Goal: Navigation & Orientation: Find specific page/section

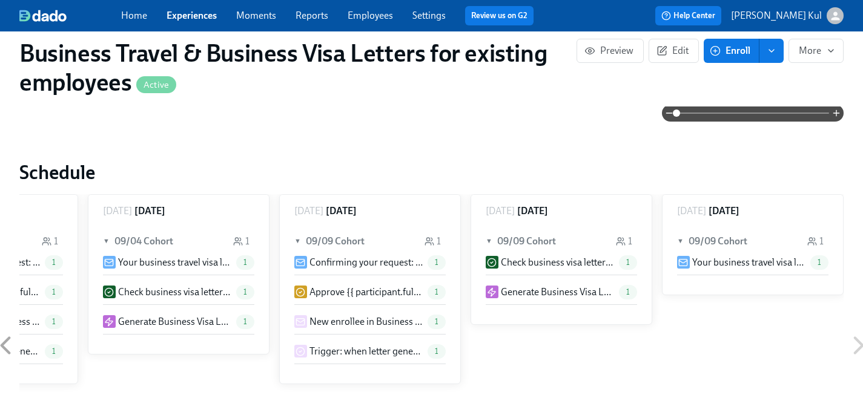
scroll to position [649, 0]
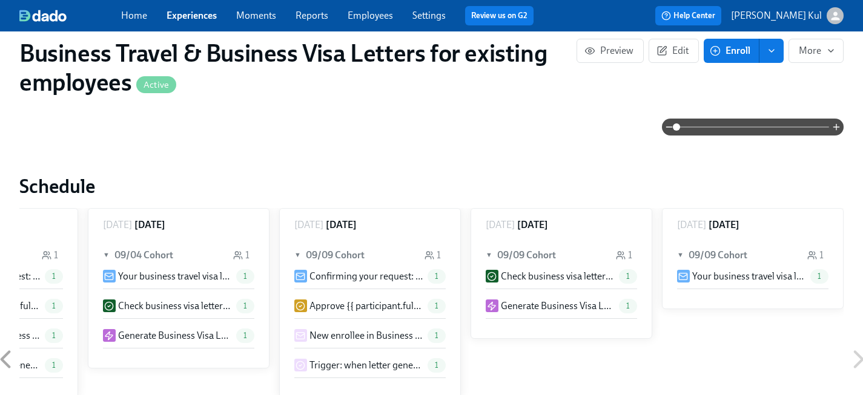
click at [858, 361] on icon at bounding box center [858, 360] width 30 height 30
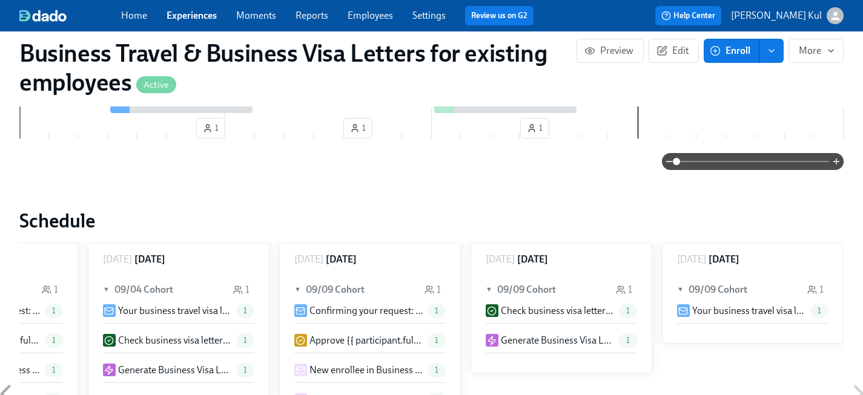
scroll to position [256, 0]
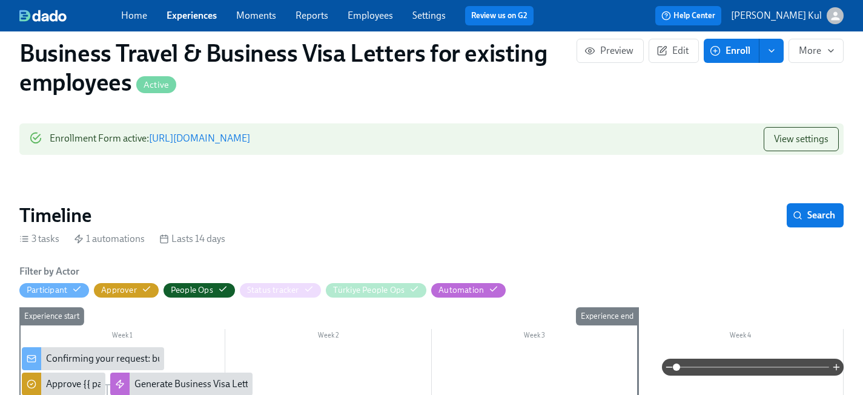
click at [198, 14] on link "Experiences" at bounding box center [192, 16] width 50 height 12
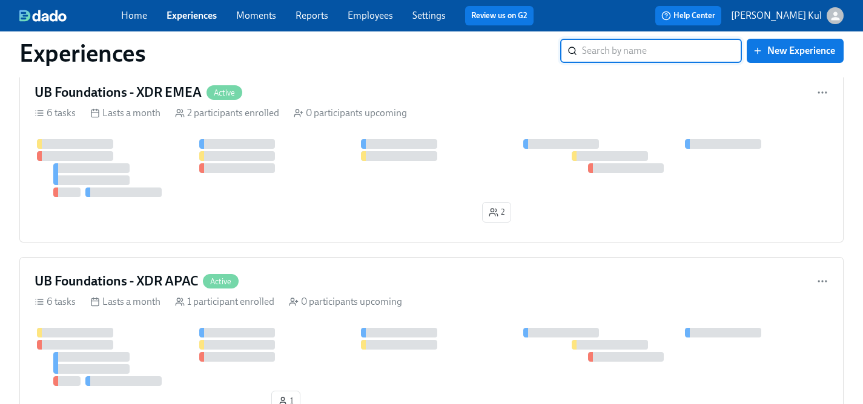
scroll to position [563, 0]
click at [134, 17] on link "Home" at bounding box center [134, 16] width 26 height 12
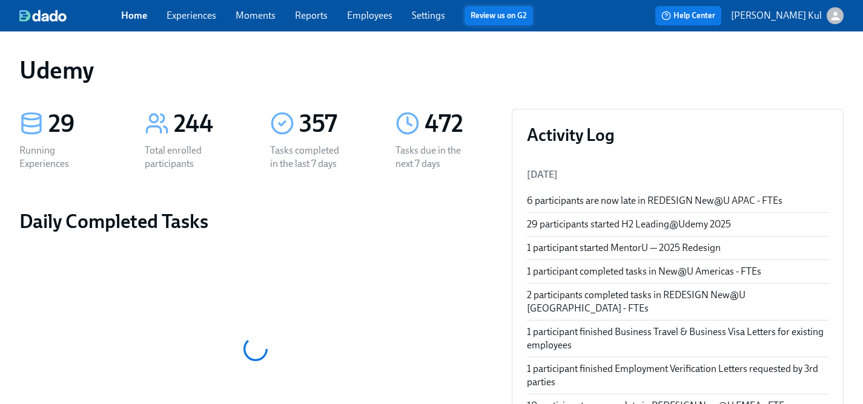
click at [494, 19] on link "Review us on G2" at bounding box center [498, 16] width 56 height 12
click at [130, 16] on link "Home" at bounding box center [134, 16] width 26 height 12
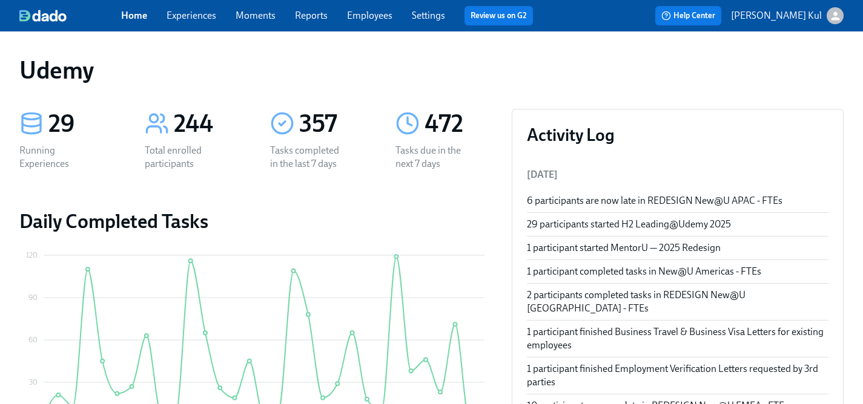
click at [359, 18] on link "Employees" at bounding box center [369, 16] width 45 height 12
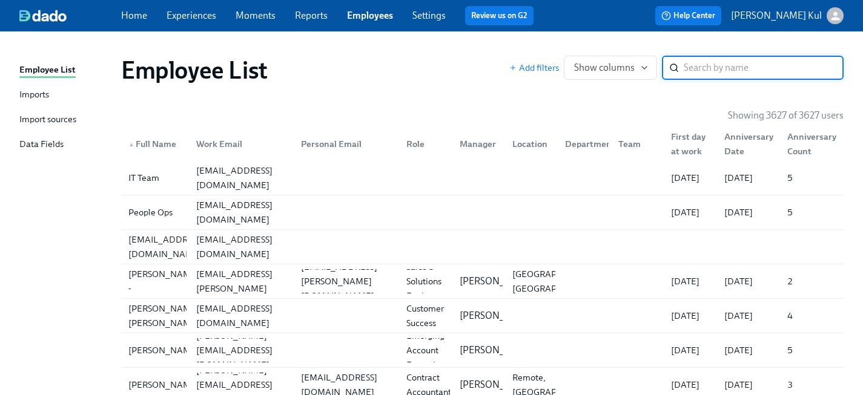
click at [309, 14] on link "Reports" at bounding box center [311, 16] width 33 height 12
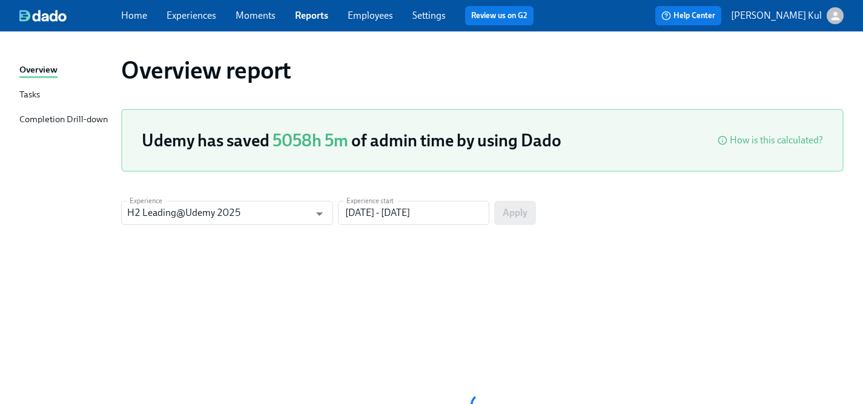
click at [238, 14] on link "Moments" at bounding box center [256, 16] width 40 height 12
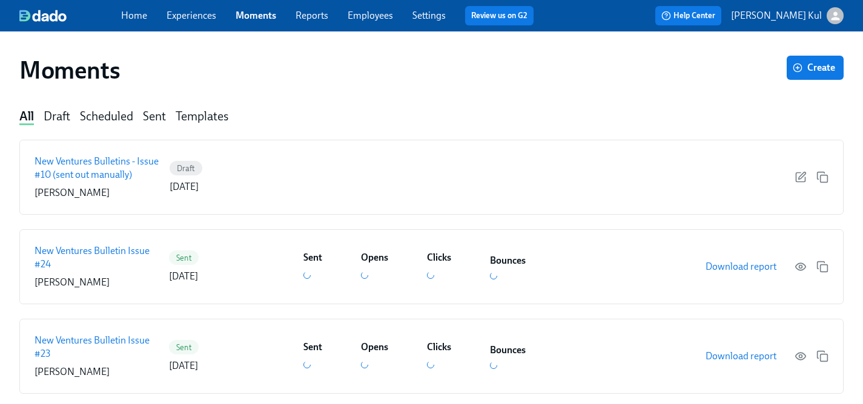
click at [203, 16] on link "Experiences" at bounding box center [192, 16] width 50 height 12
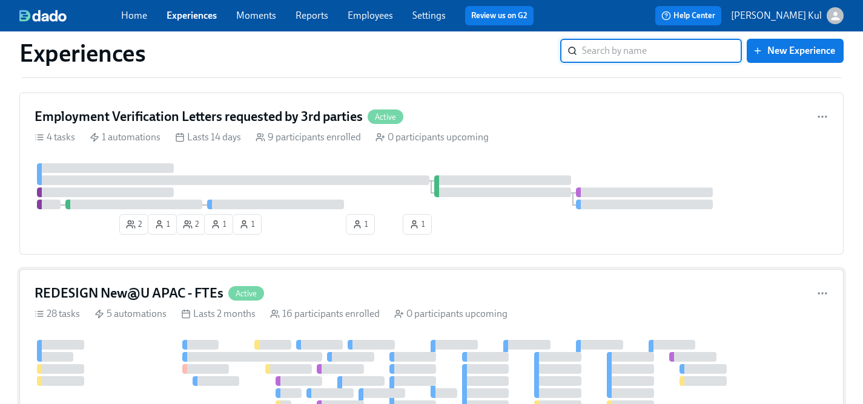
scroll to position [1485, 0]
click at [765, 219] on div "2 1 2 1 1 1 1" at bounding box center [432, 201] width 794 height 76
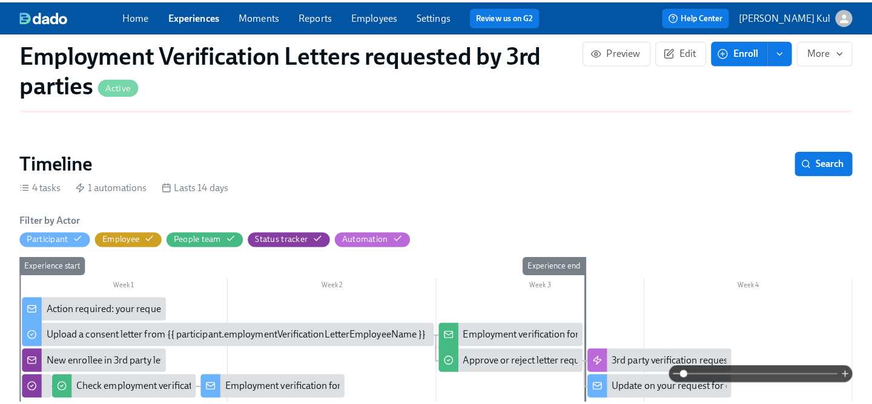
scroll to position [162, 0]
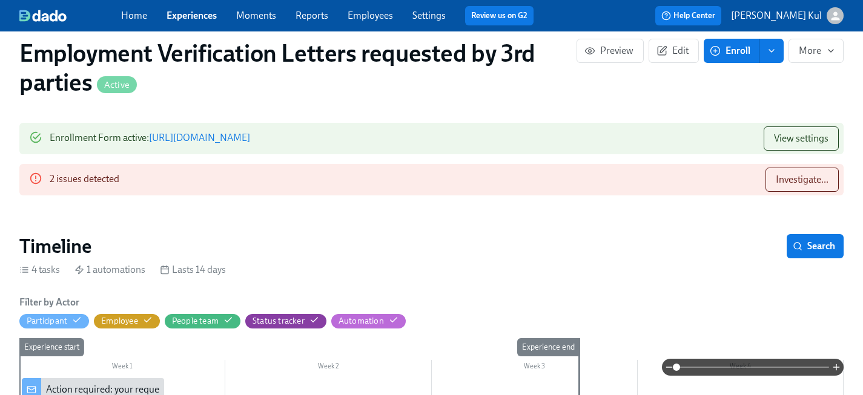
click at [97, 176] on div "2 issues detected" at bounding box center [85, 180] width 70 height 24
click at [85, 174] on div "2 issues detected" at bounding box center [85, 180] width 70 height 24
click at [791, 179] on span "Investigate..." at bounding box center [802, 180] width 53 height 12
